Goal: Task Accomplishment & Management: Complete application form

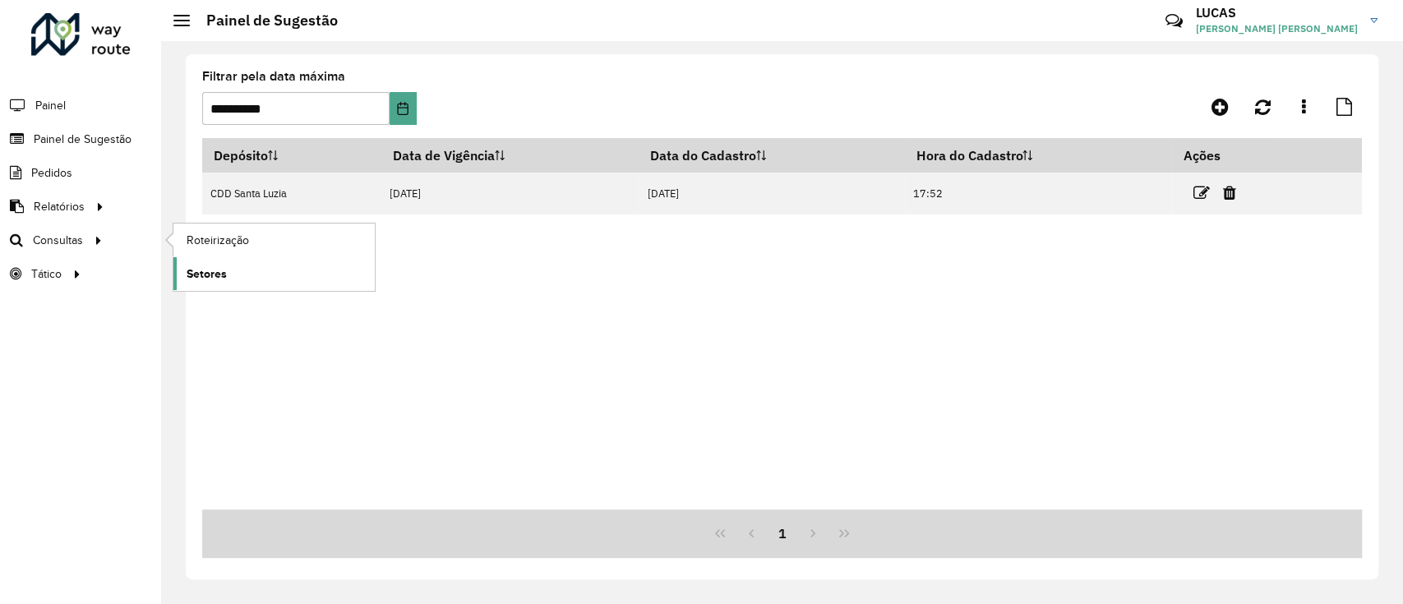
click at [232, 268] on link "Setores" at bounding box center [273, 273] width 201 height 33
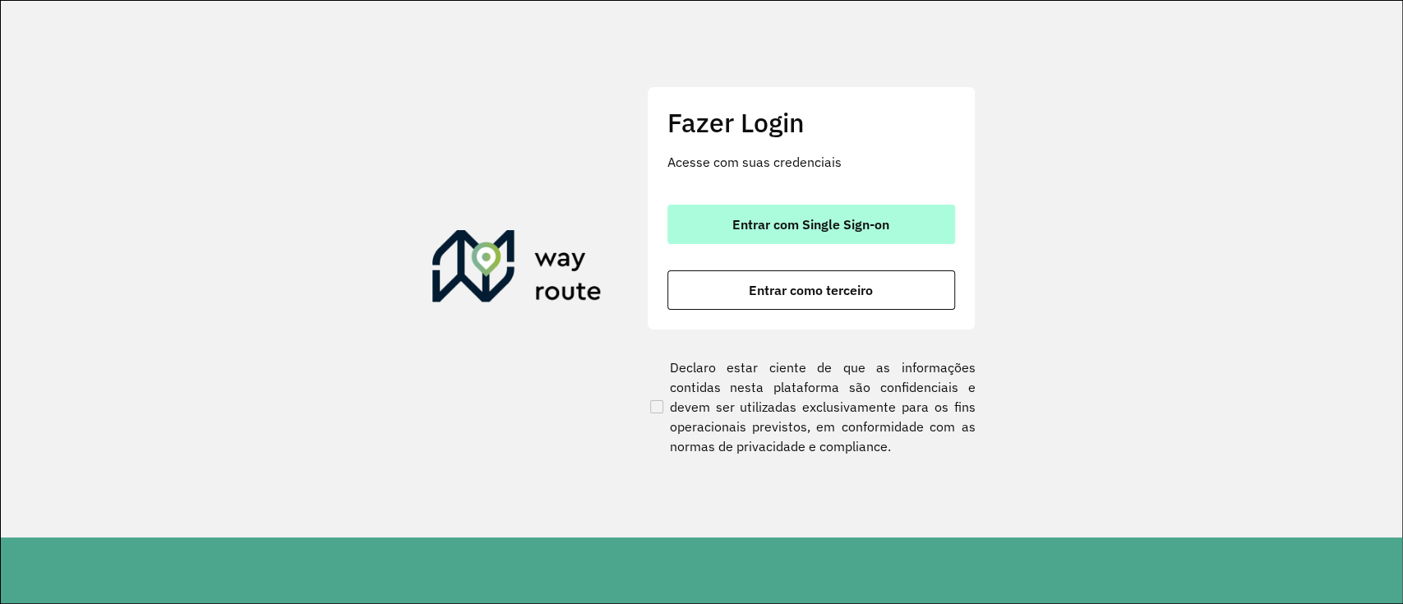
click at [863, 218] on span "Entrar com Single Sign-on" at bounding box center [810, 224] width 157 height 13
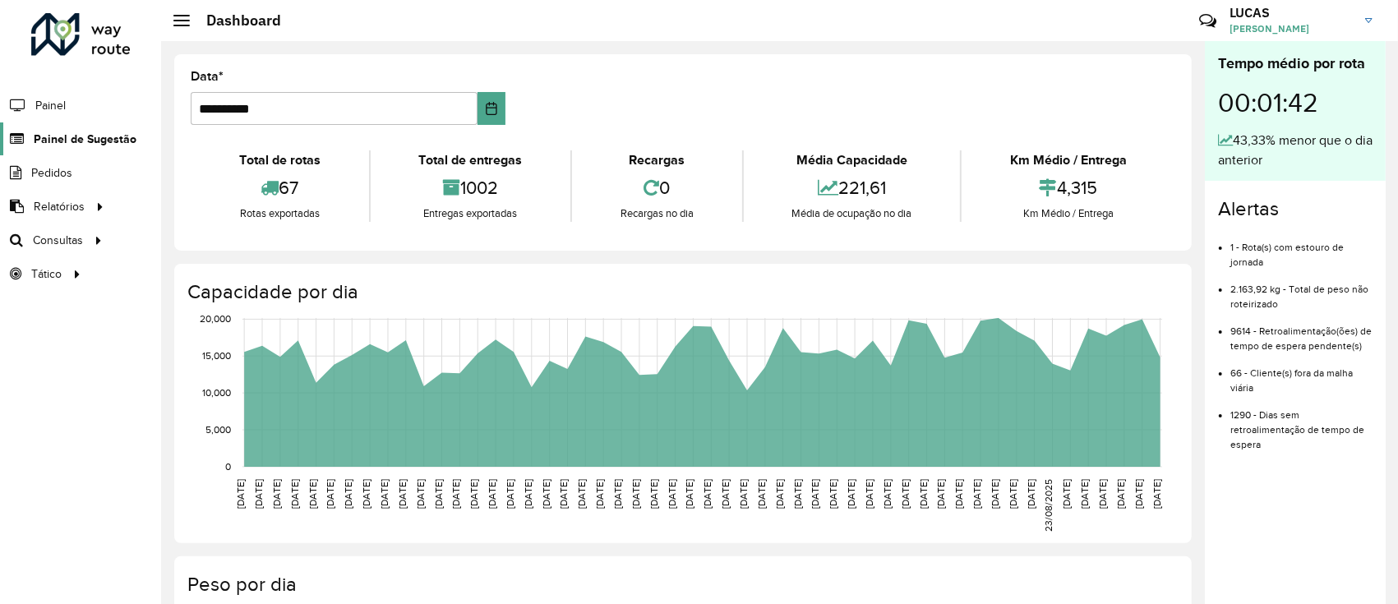
click at [125, 145] on span "Painel de Sugestão" at bounding box center [85, 139] width 103 height 17
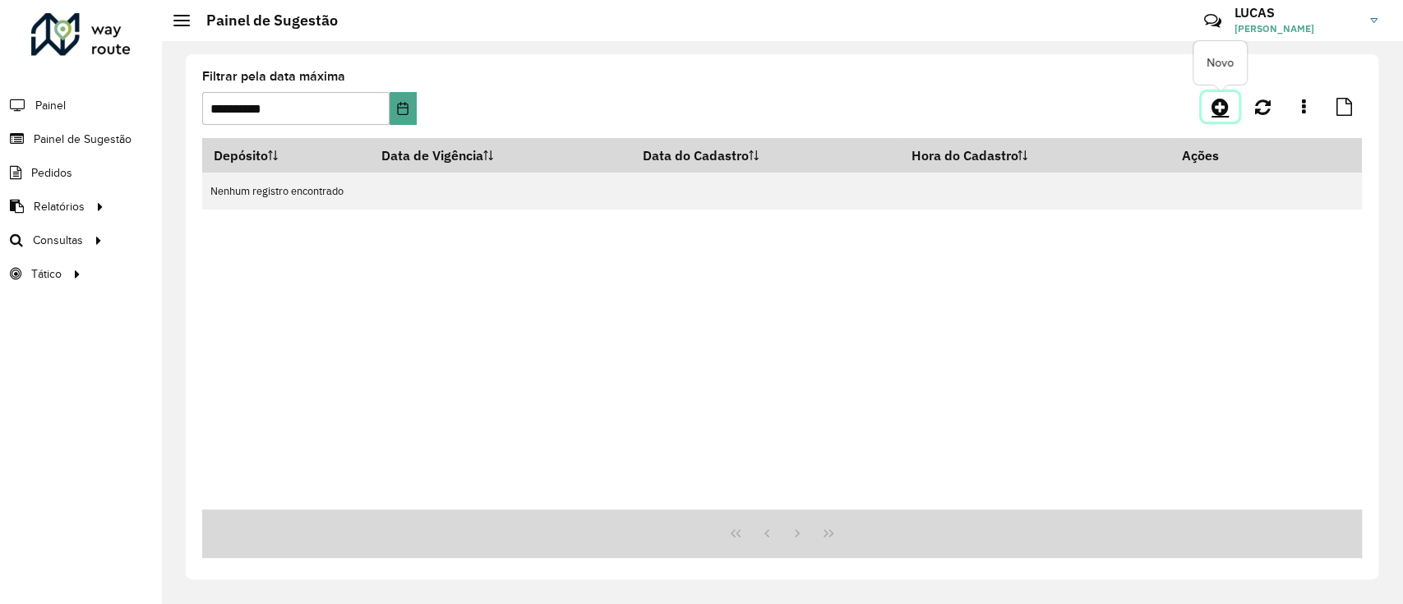
click at [1232, 100] on link at bounding box center [1219, 107] width 37 height 30
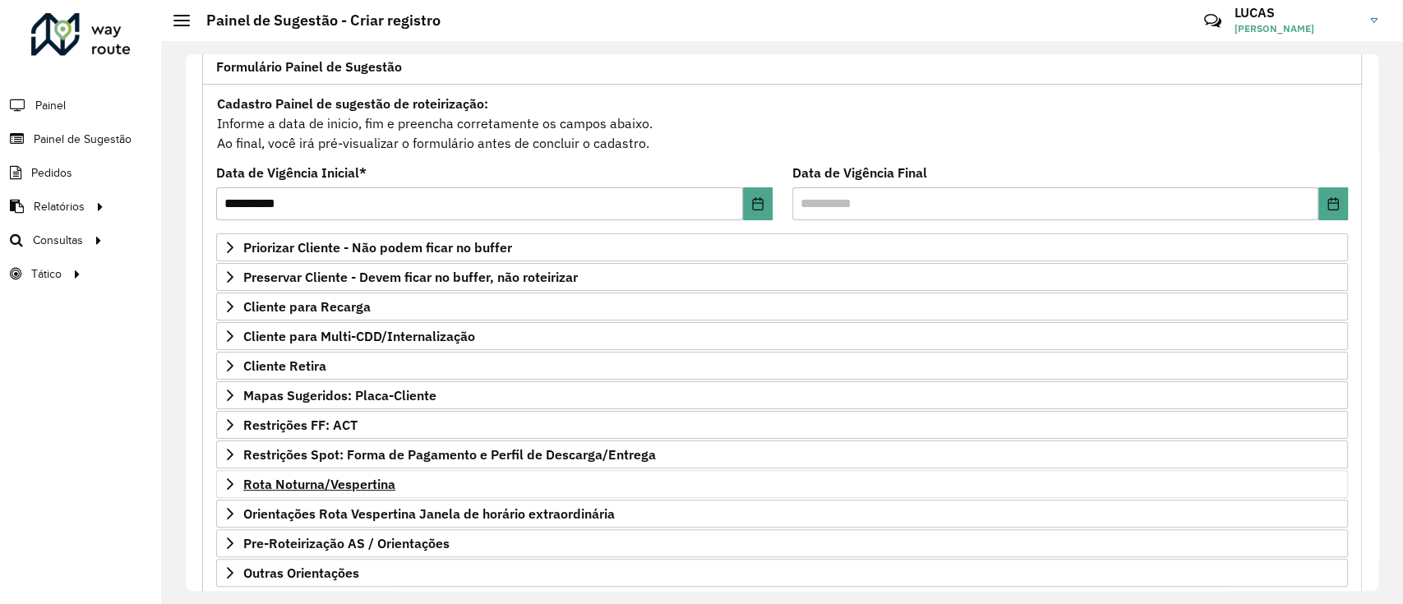
scroll to position [211, 0]
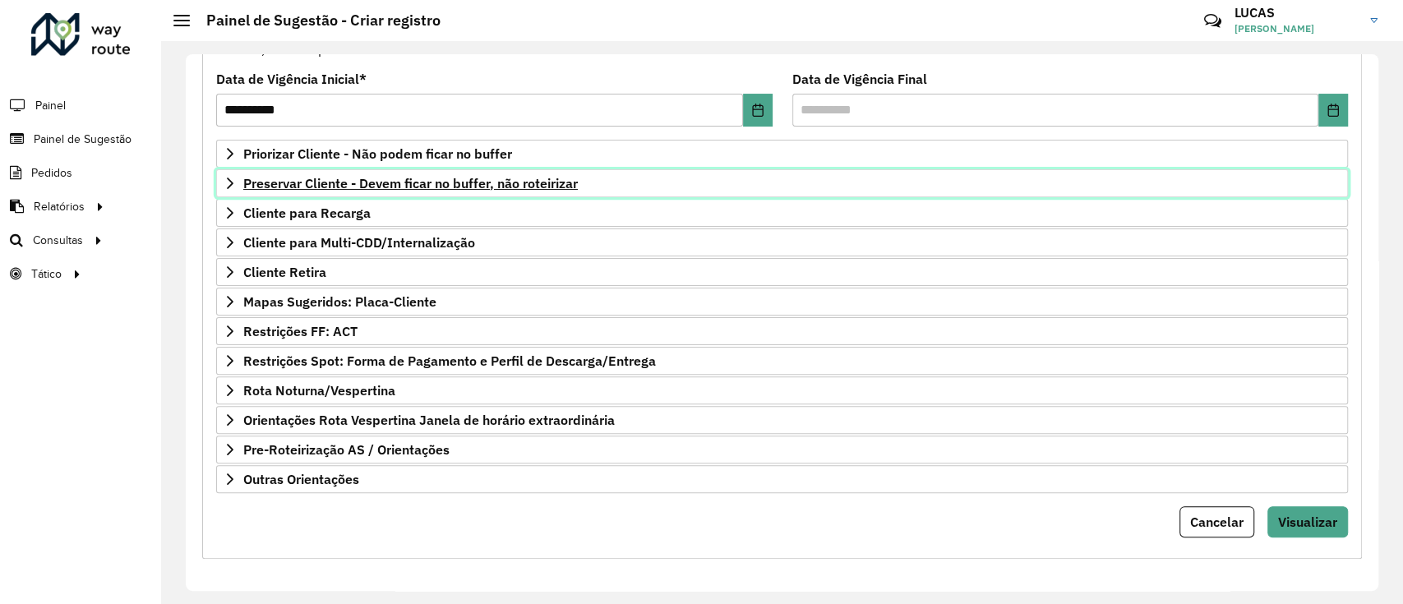
click at [352, 182] on span "Preservar Cliente - Devem ficar no buffer, não roteirizar" at bounding box center [410, 183] width 334 height 13
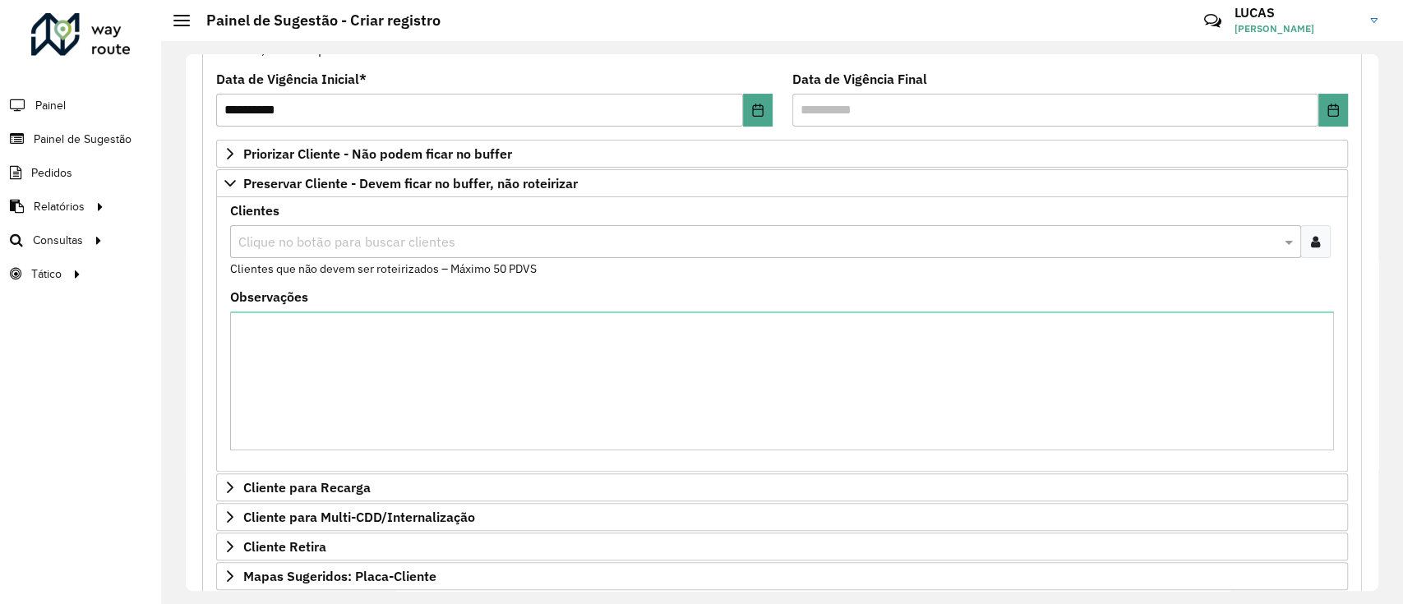
click at [1311, 235] on icon at bounding box center [1315, 241] width 9 height 13
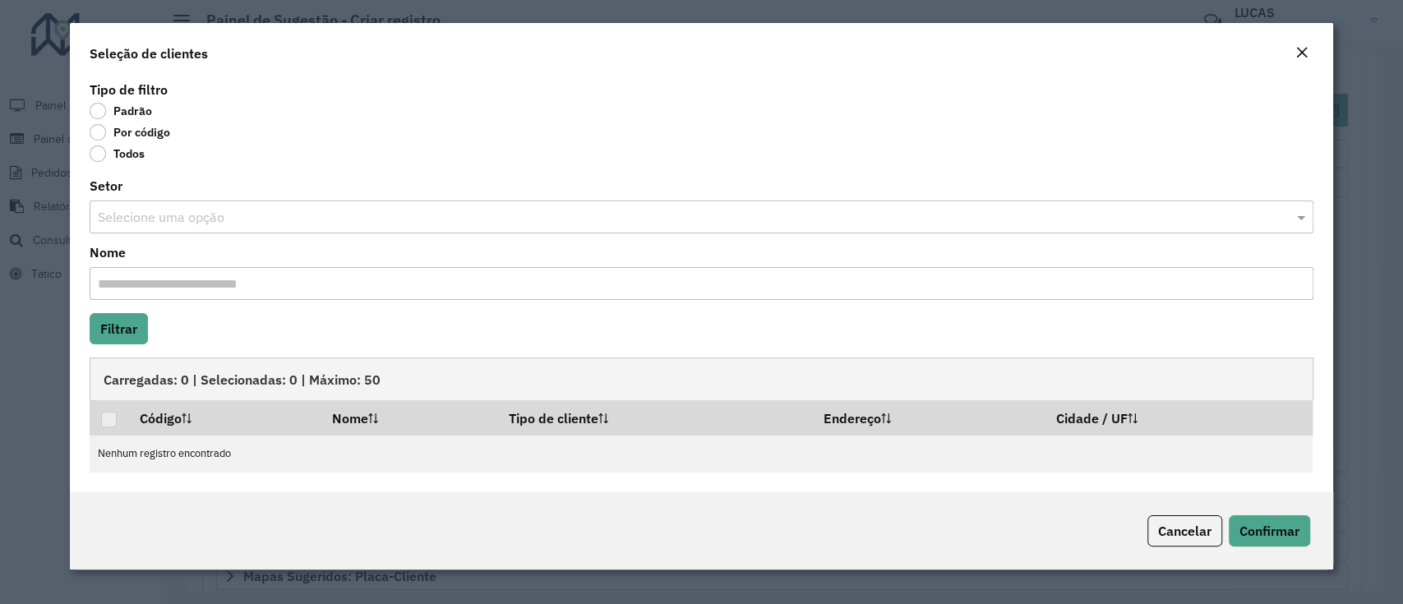
click at [108, 138] on label "Por código" at bounding box center [130, 132] width 81 height 16
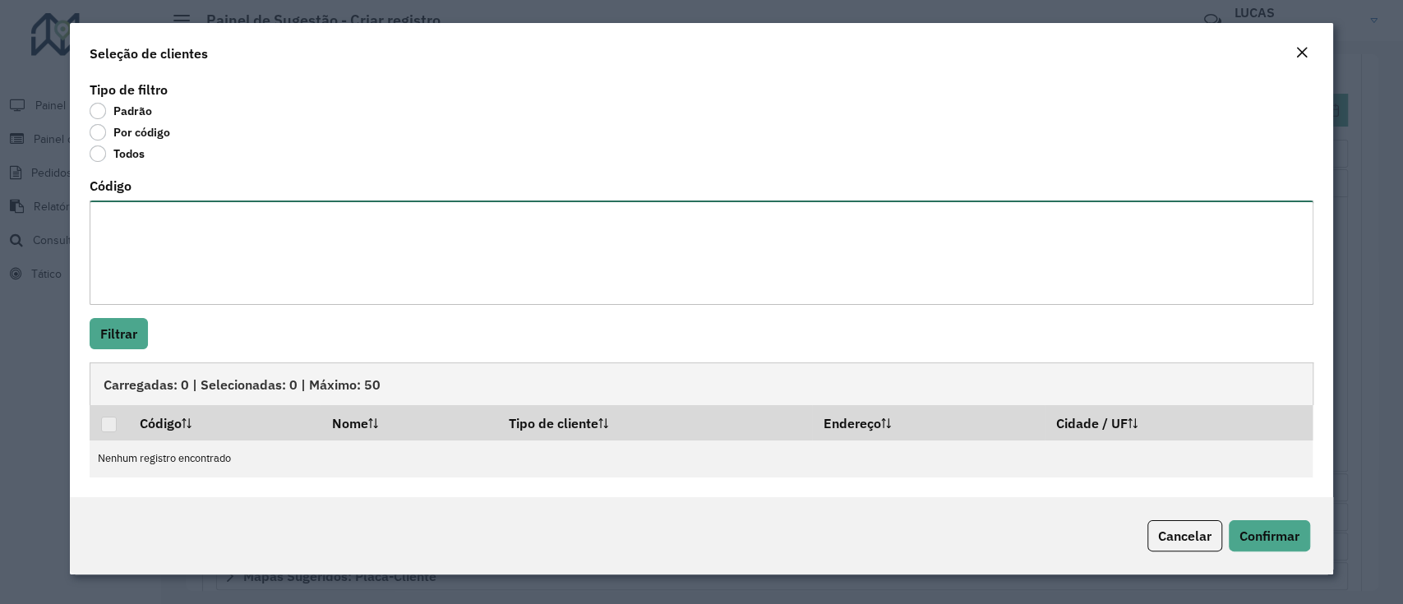
click at [204, 245] on textarea "Código" at bounding box center [701, 252] width 1223 height 104
paste textarea "***** ***** ***** **** **** ***** **** *****"
type textarea "***** ***** ***** **** **** ***** **** *****"
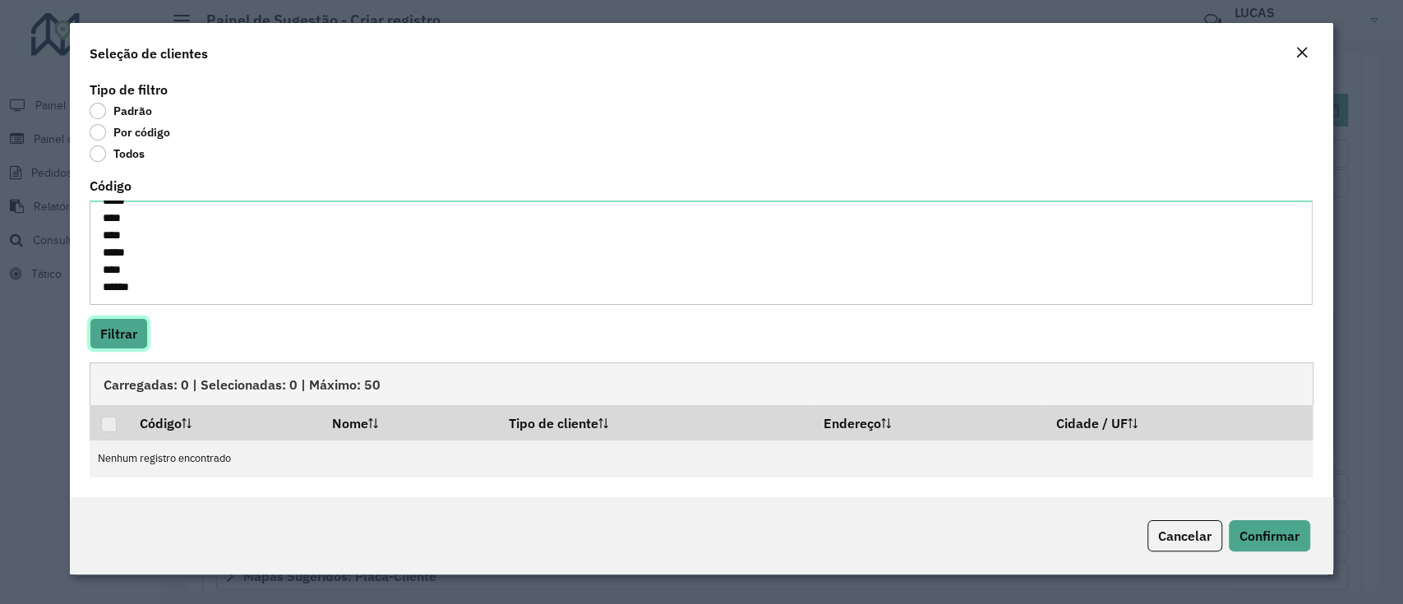
click at [128, 322] on button "Filtrar" at bounding box center [119, 333] width 58 height 31
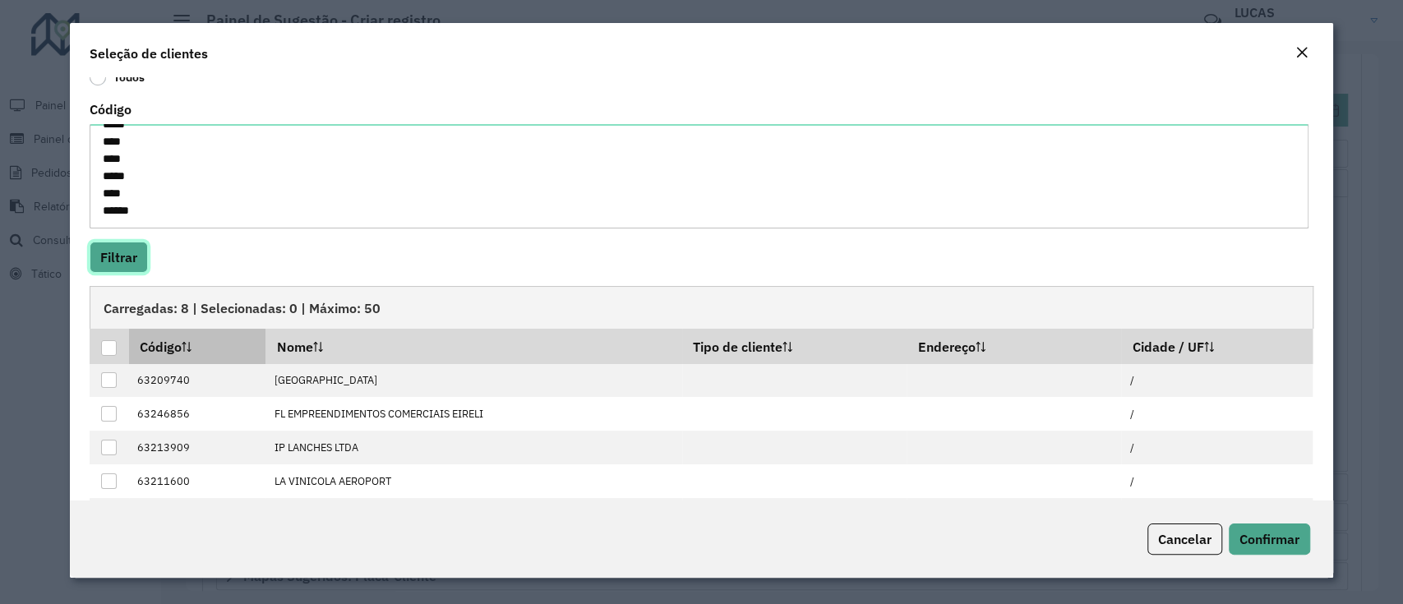
scroll to position [130, 0]
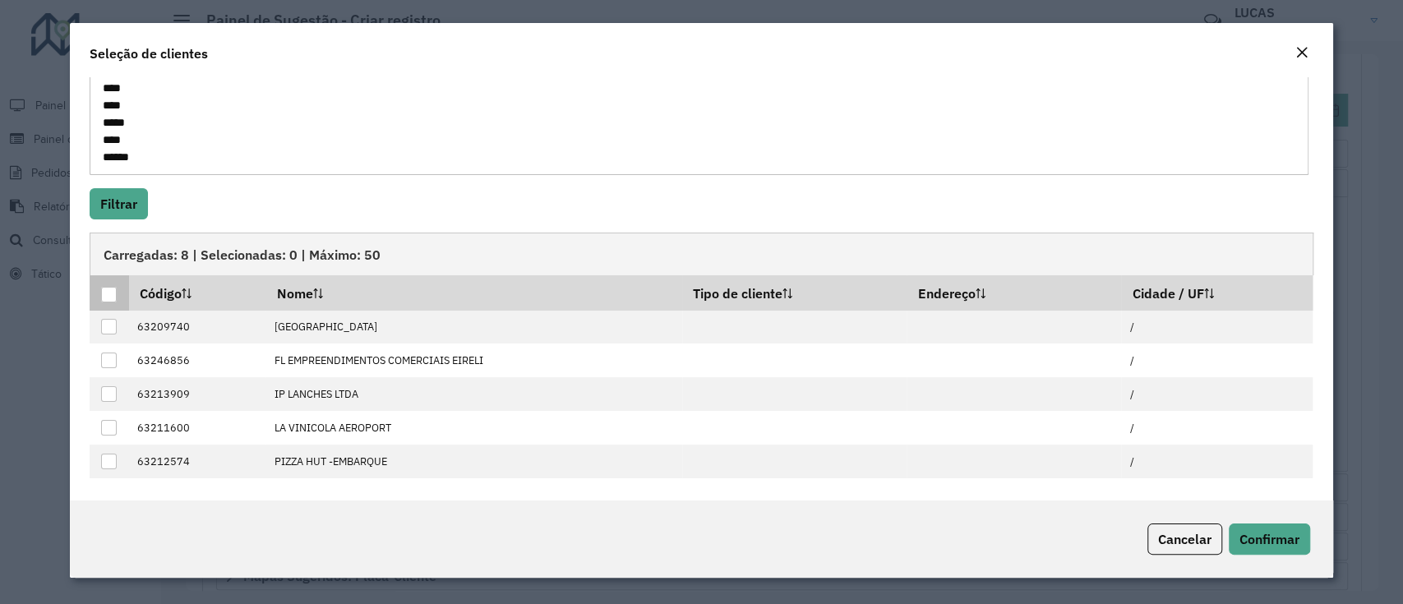
click at [99, 294] on th at bounding box center [109, 292] width 39 height 35
click at [109, 297] on div at bounding box center [109, 295] width 16 height 16
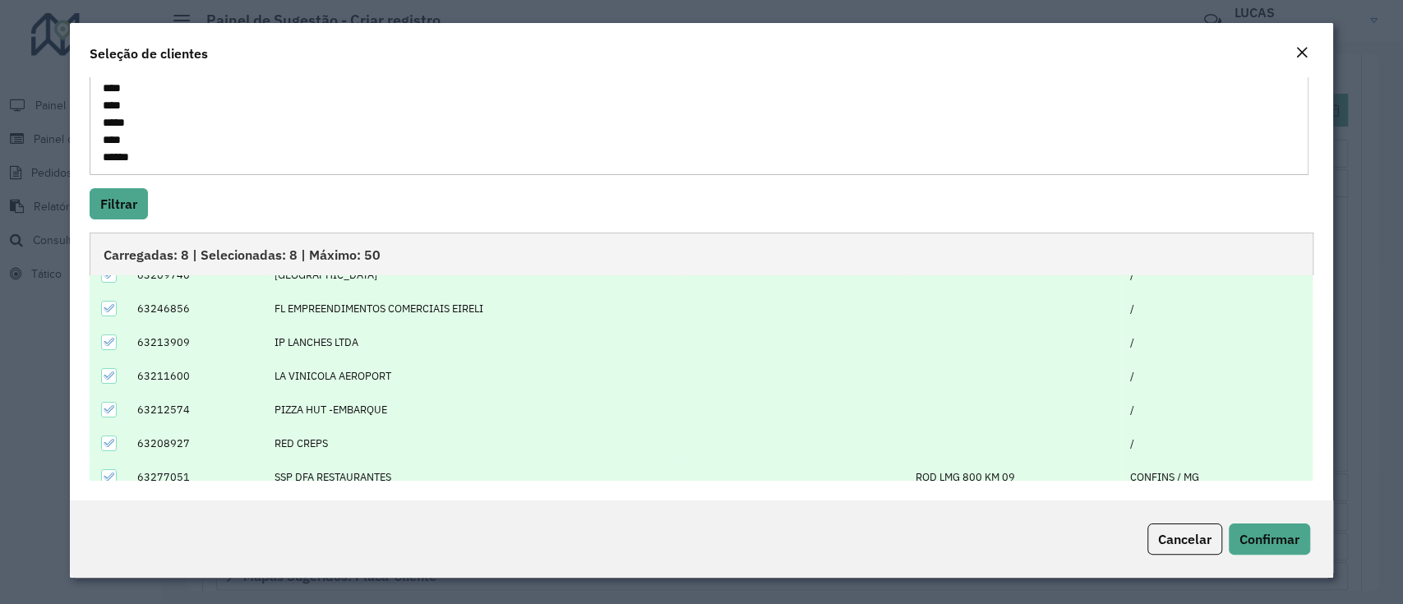
scroll to position [99, 0]
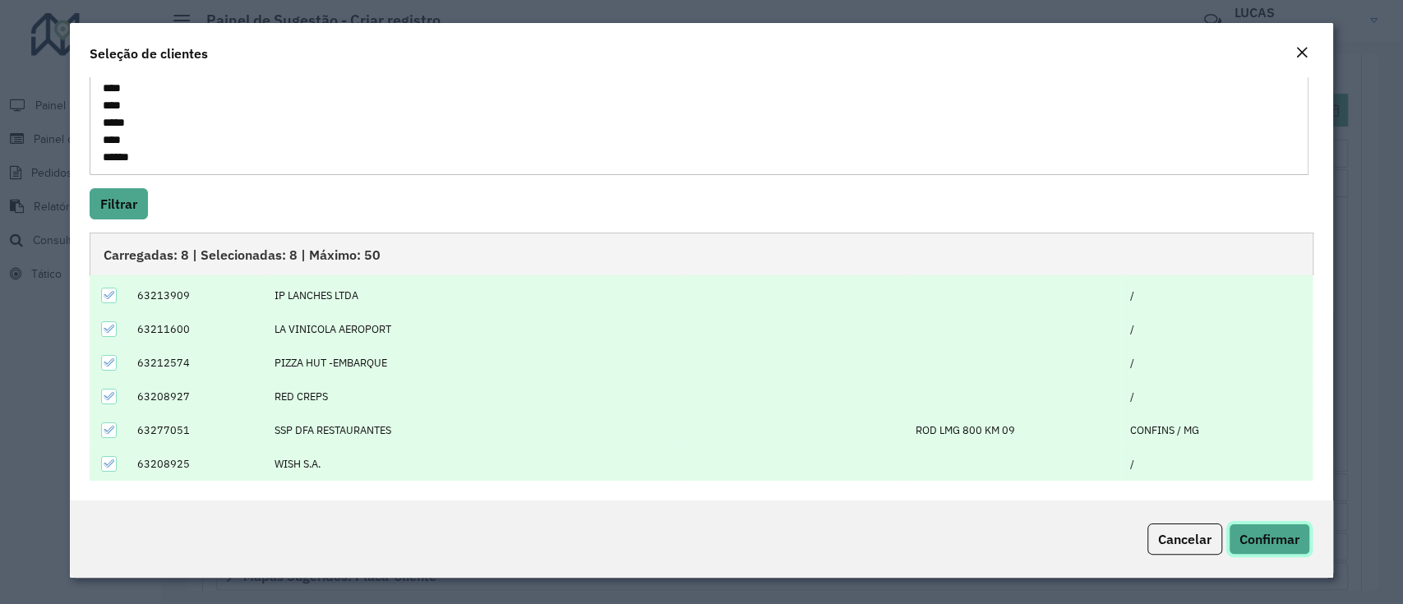
click at [1269, 535] on span "Confirmar" at bounding box center [1269, 539] width 60 height 16
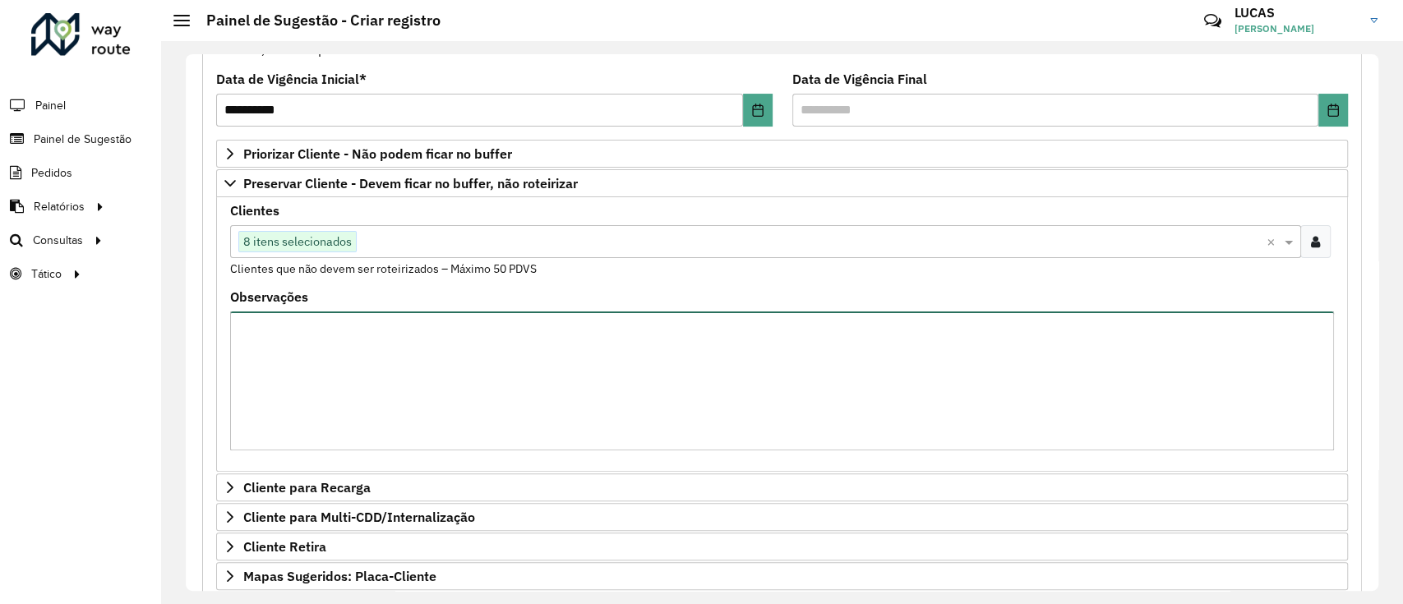
click at [518, 374] on textarea "Observações" at bounding box center [781, 380] width 1103 height 139
type textarea "*"
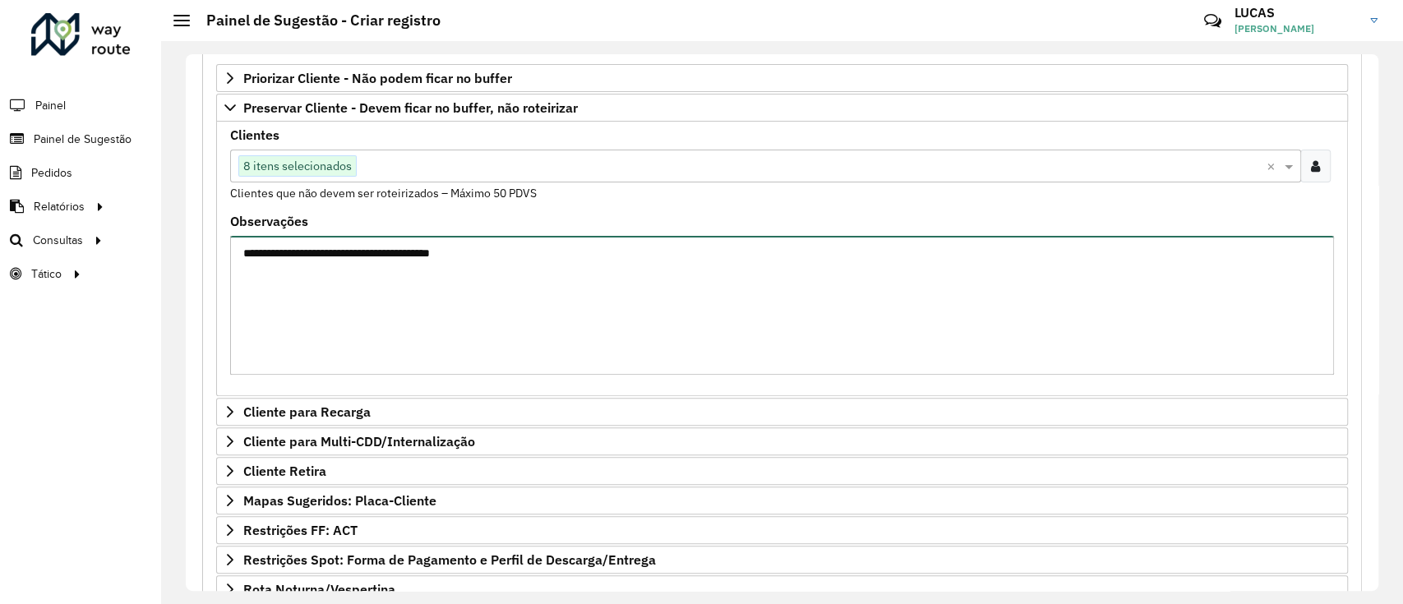
scroll to position [321, 0]
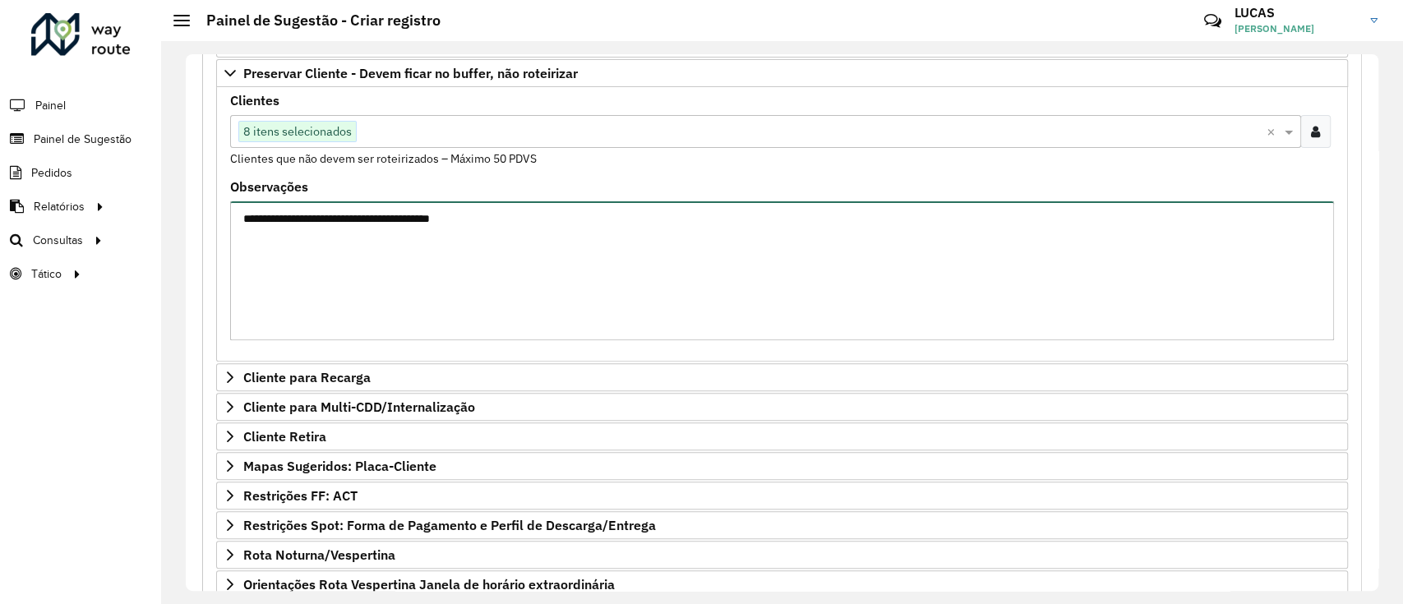
type textarea "**********"
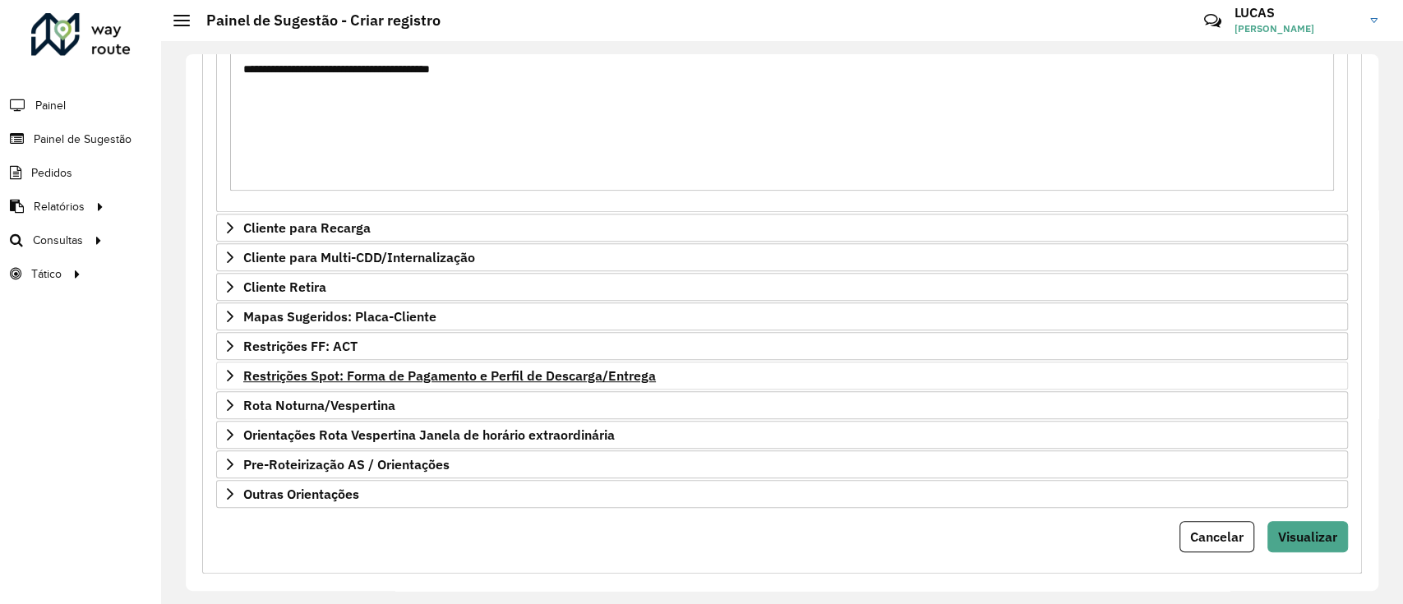
scroll to position [486, 0]
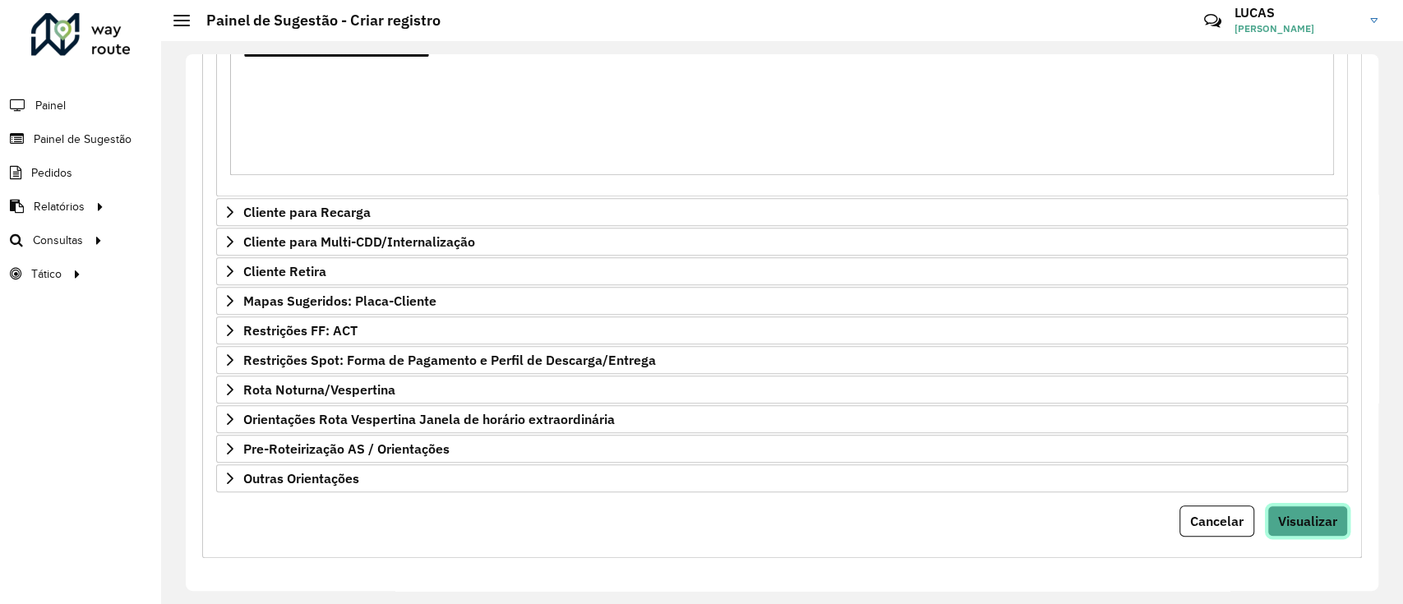
click at [1294, 516] on span "Visualizar" at bounding box center [1307, 521] width 59 height 16
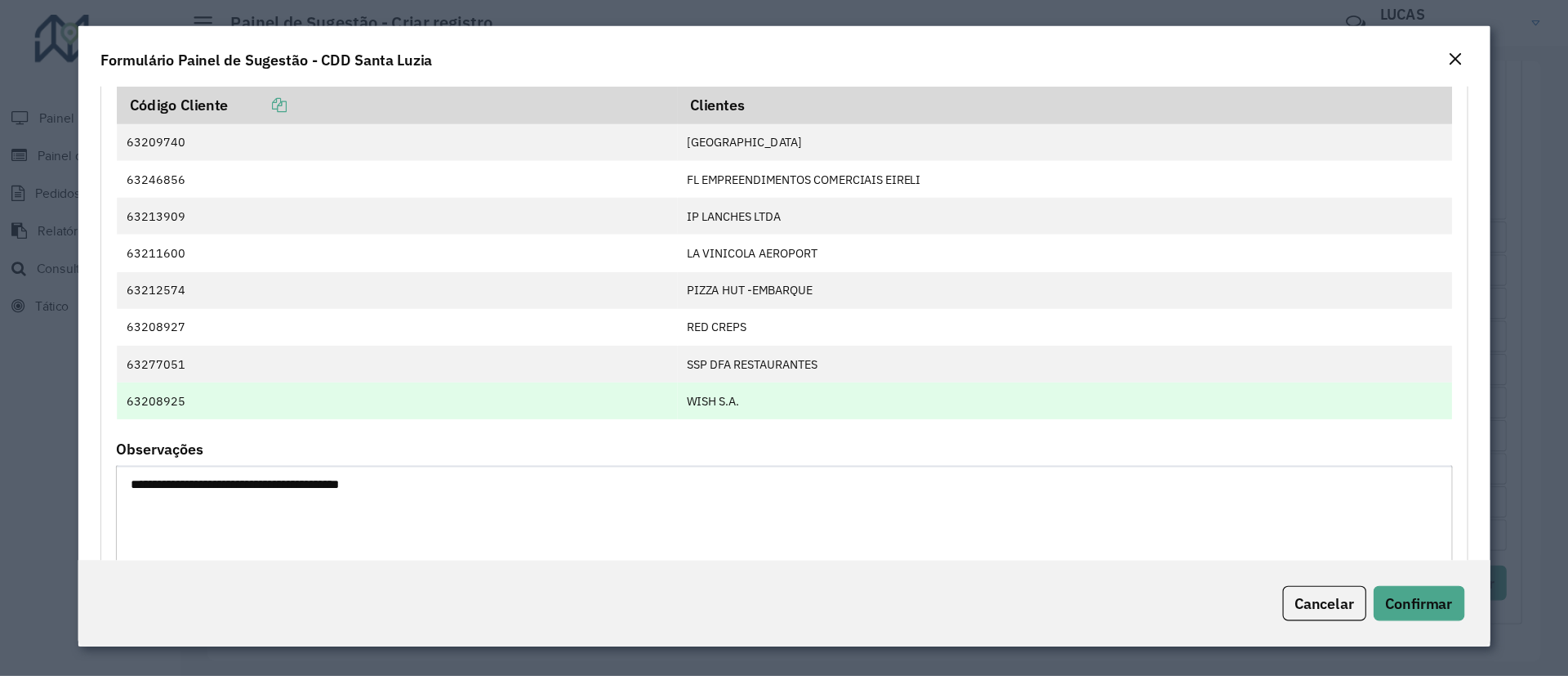
scroll to position [108, 0]
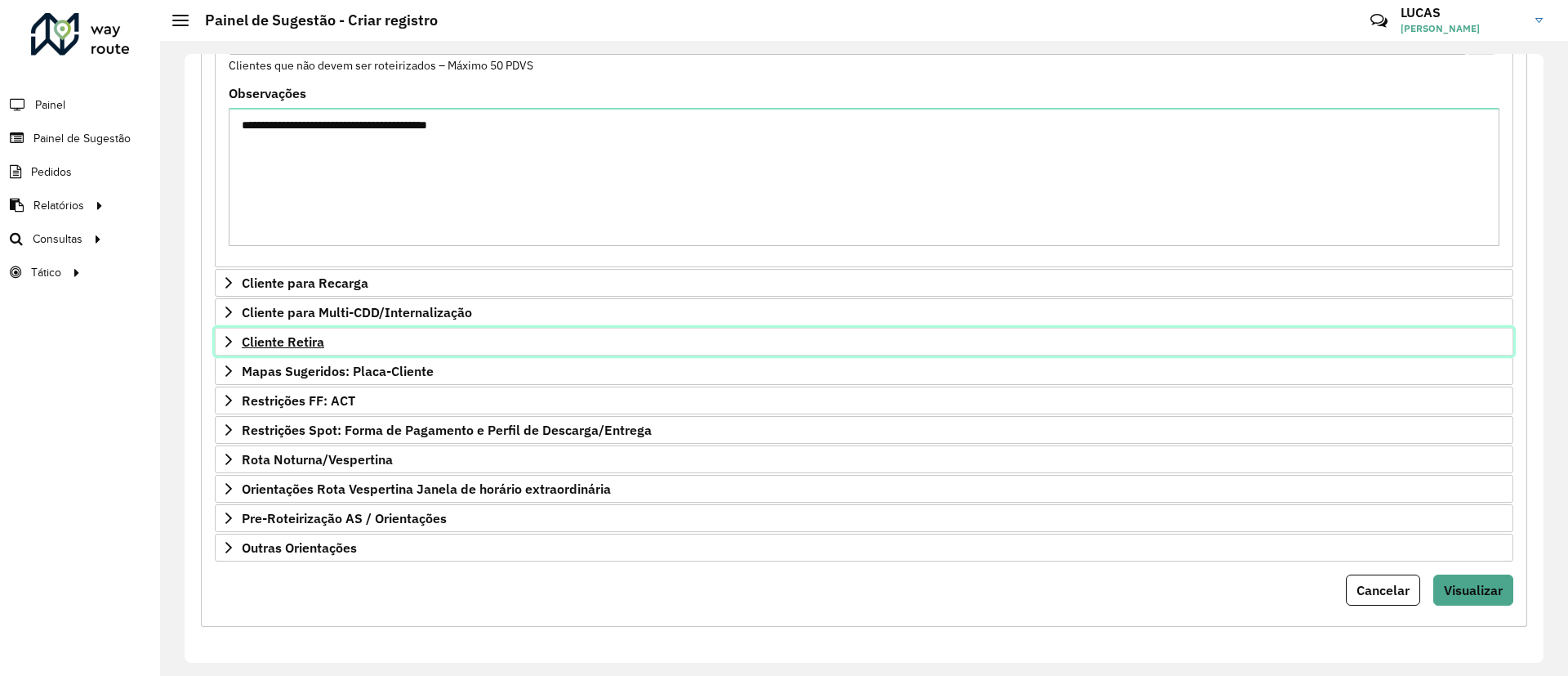
click at [1368, 335] on link "Cliente Retira" at bounding box center [863, 341] width 1298 height 28
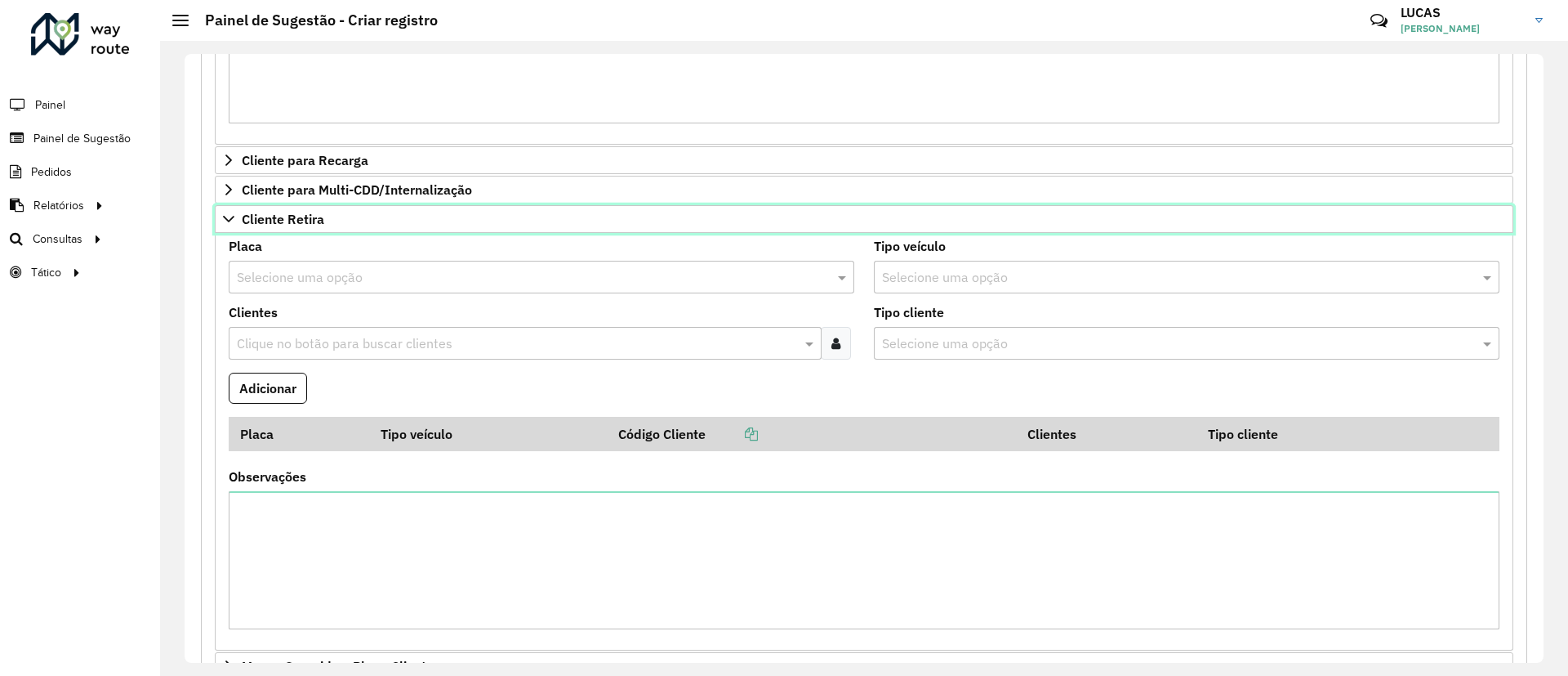
scroll to position [829, 0]
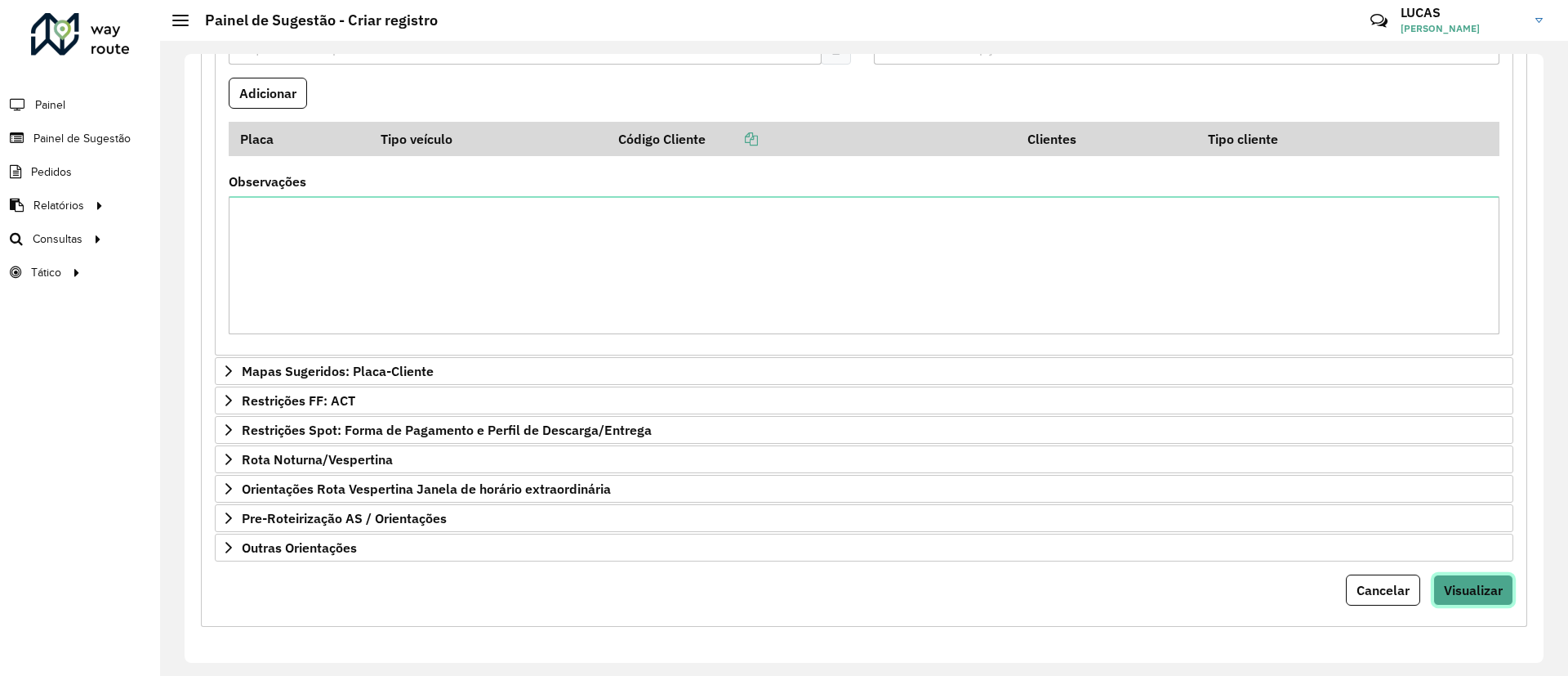
click at [1388, 593] on span "Visualizar" at bounding box center [1473, 590] width 59 height 16
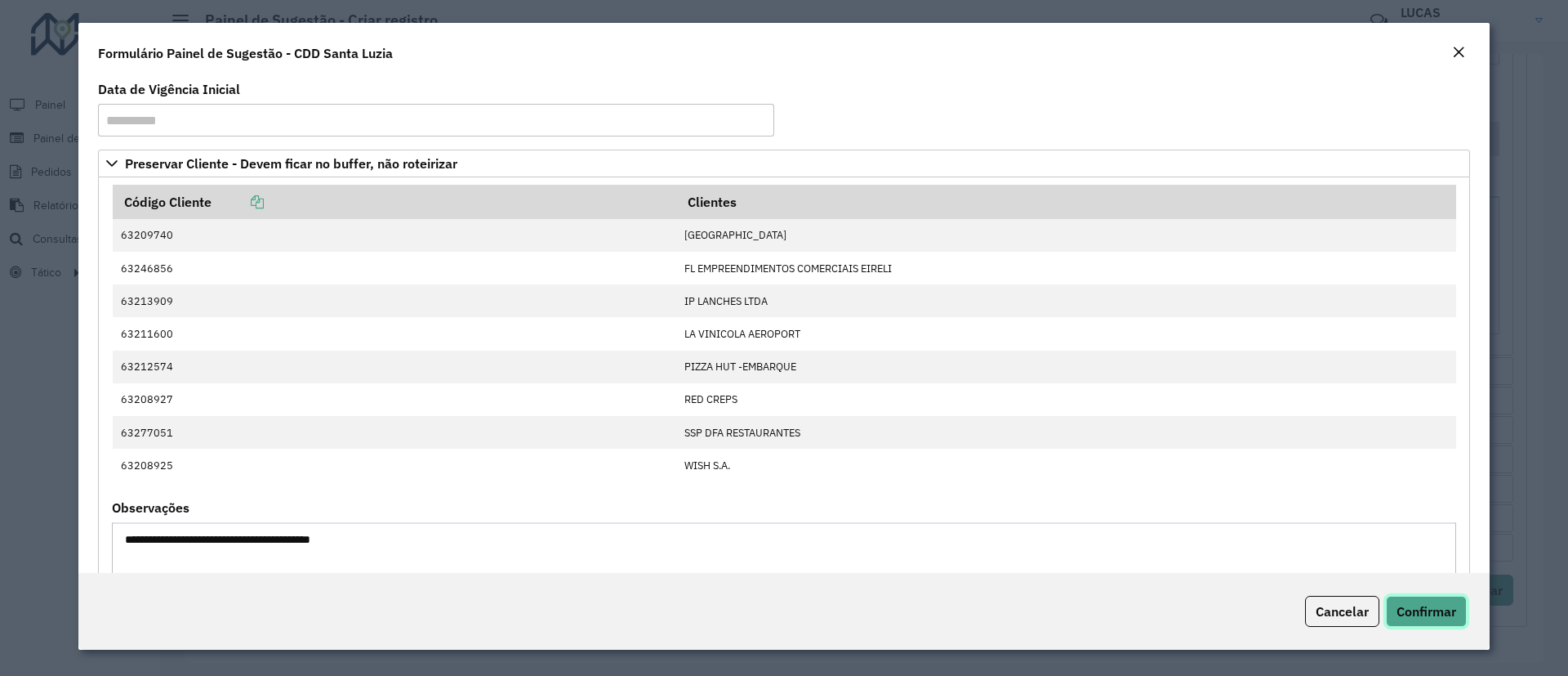
click at [1388, 599] on span "Confirmar" at bounding box center [1426, 610] width 60 height 16
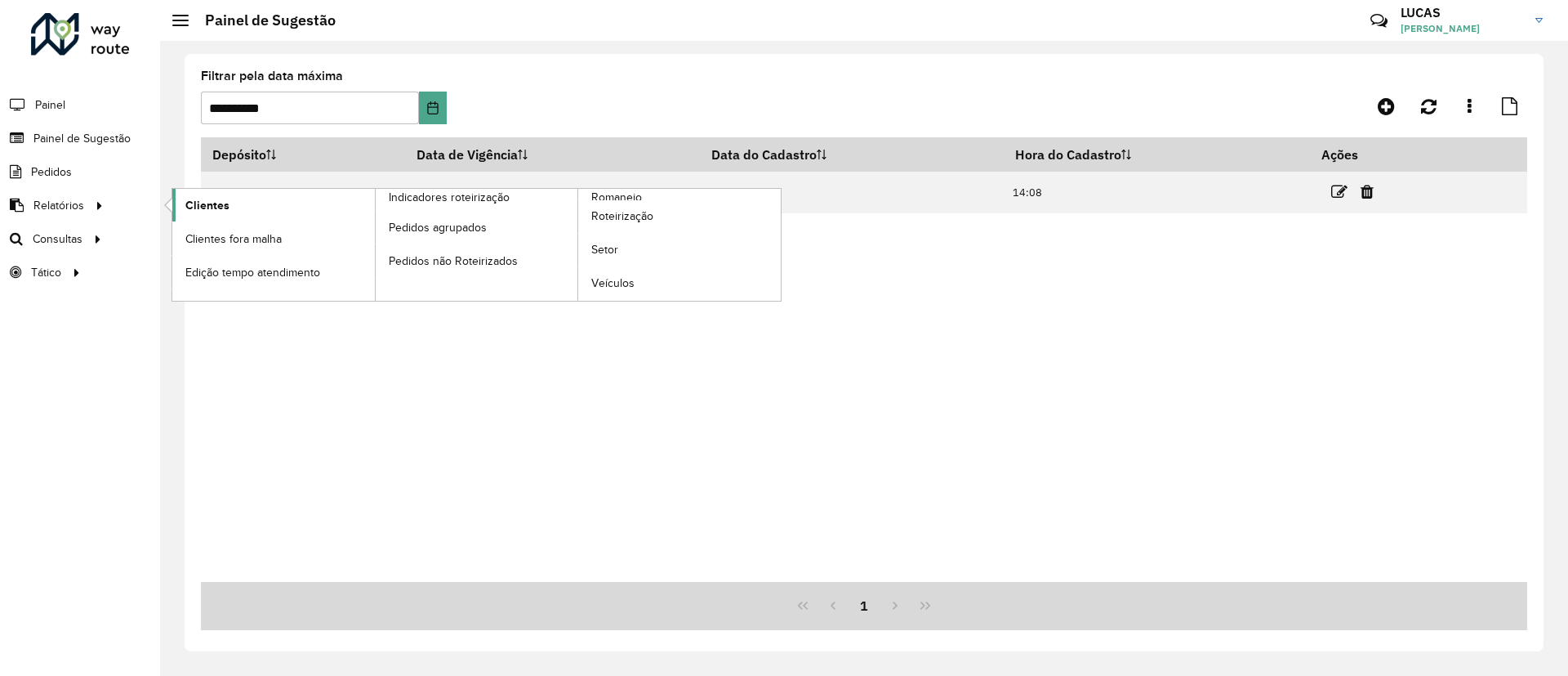
click at [224, 209] on span "Clientes" at bounding box center [208, 205] width 44 height 17
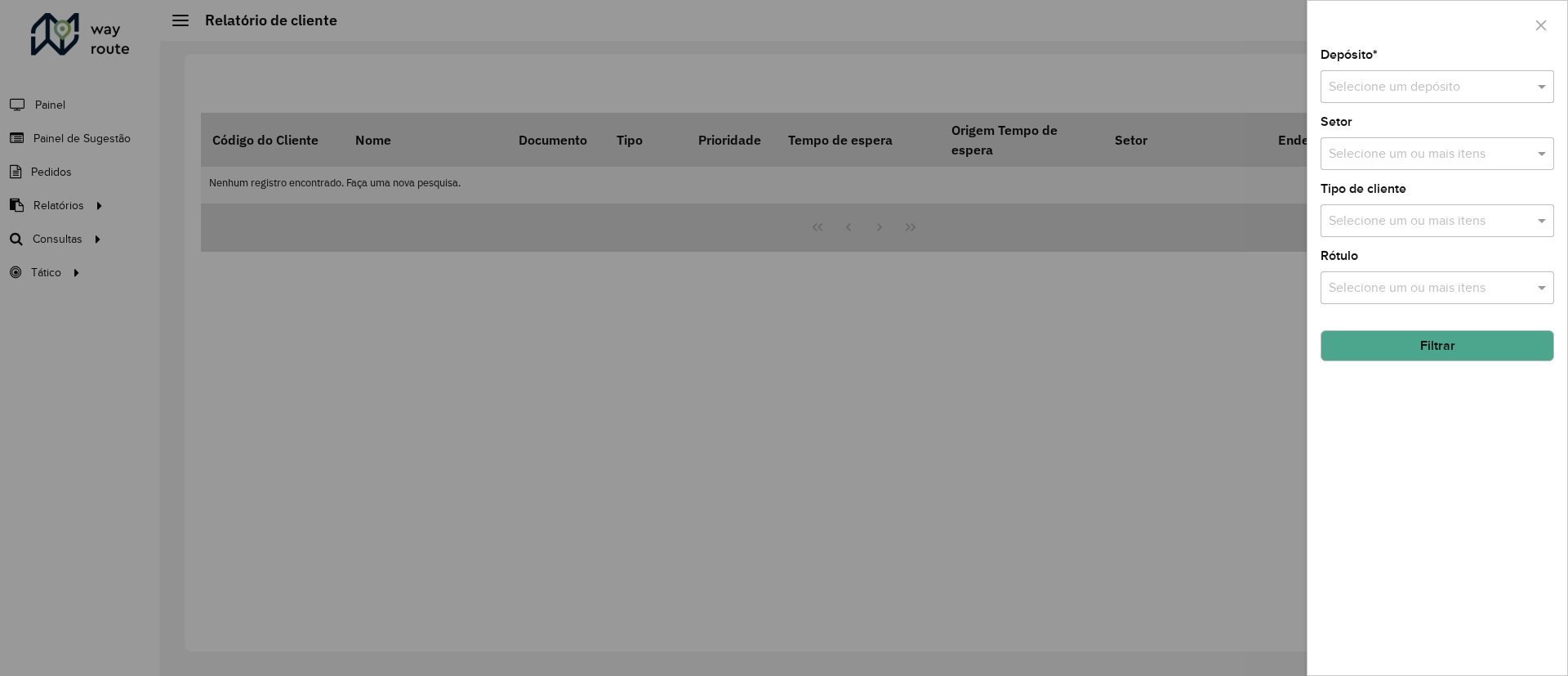
click at [1388, 74] on div "Selecione um depósito" at bounding box center [1437, 86] width 234 height 33
click at [1362, 124] on div "CDD Santa Luzia" at bounding box center [1436, 134] width 232 height 28
click at [1388, 348] on button "Filtrar" at bounding box center [1437, 345] width 234 height 31
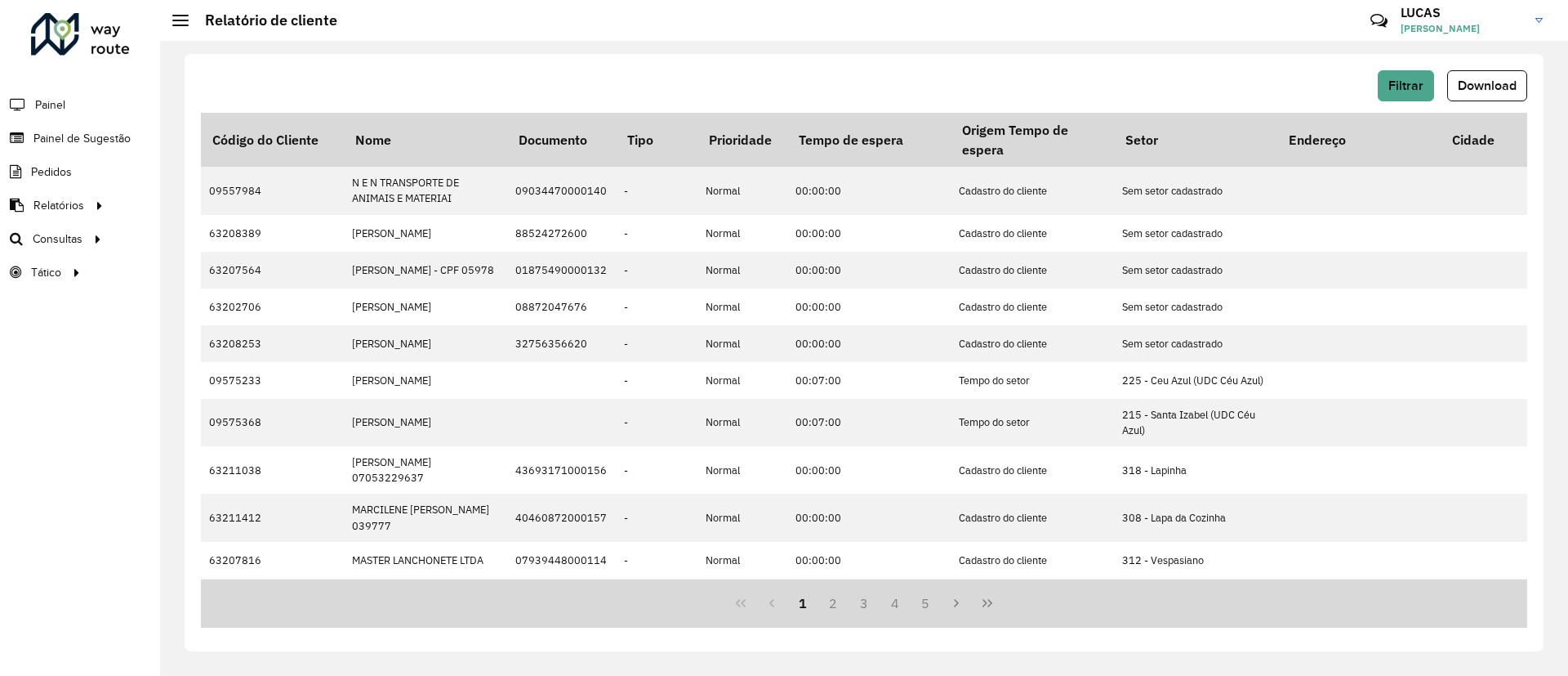
click at [1388, 84] on span "Download" at bounding box center [1487, 85] width 59 height 14
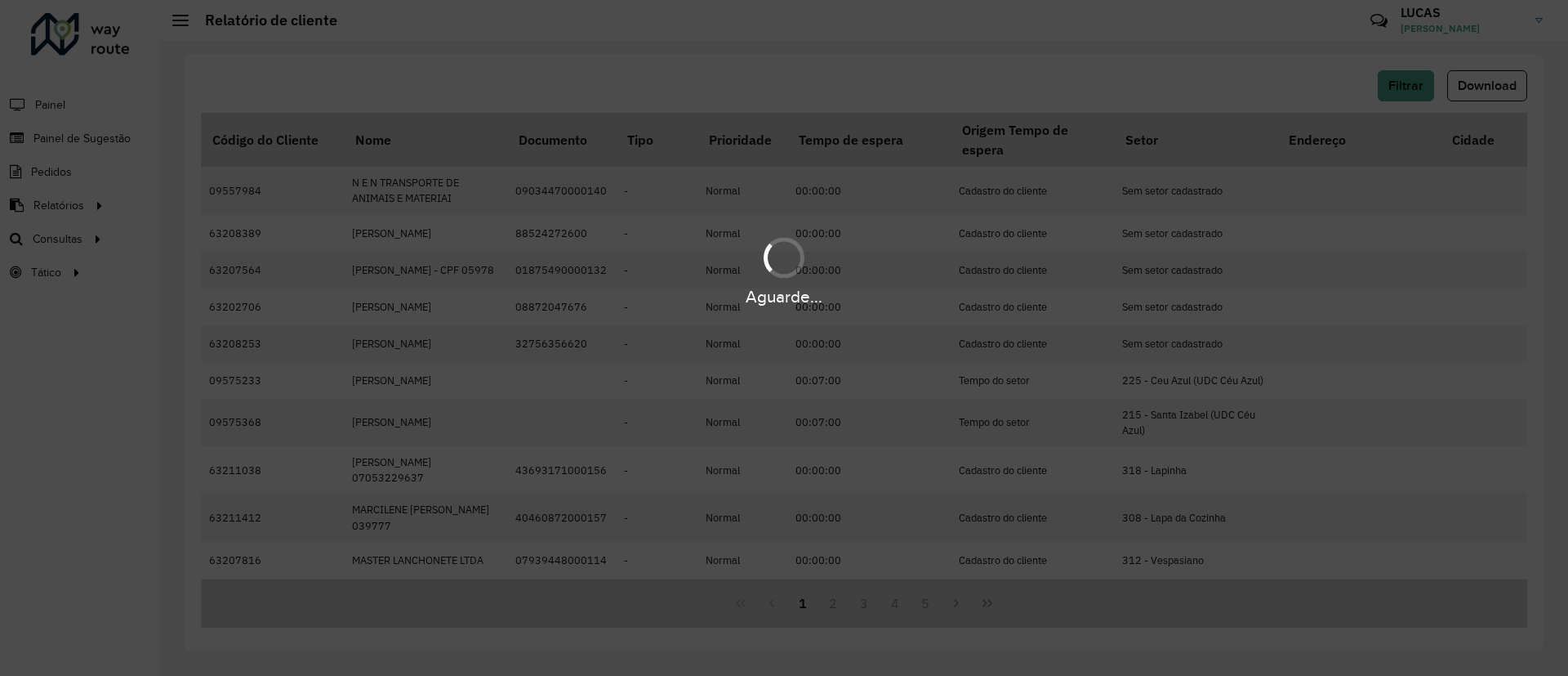
drag, startPoint x: 1518, startPoint y: 118, endPoint x: 1426, endPoint y: 7, distance: 144.2
drag, startPoint x: 1426, startPoint y: 7, endPoint x: 714, endPoint y: 76, distance: 715.3
click at [714, 76] on div "Aguarde..." at bounding box center [784, 338] width 1568 height 676
